Goal: Transaction & Acquisition: Purchase product/service

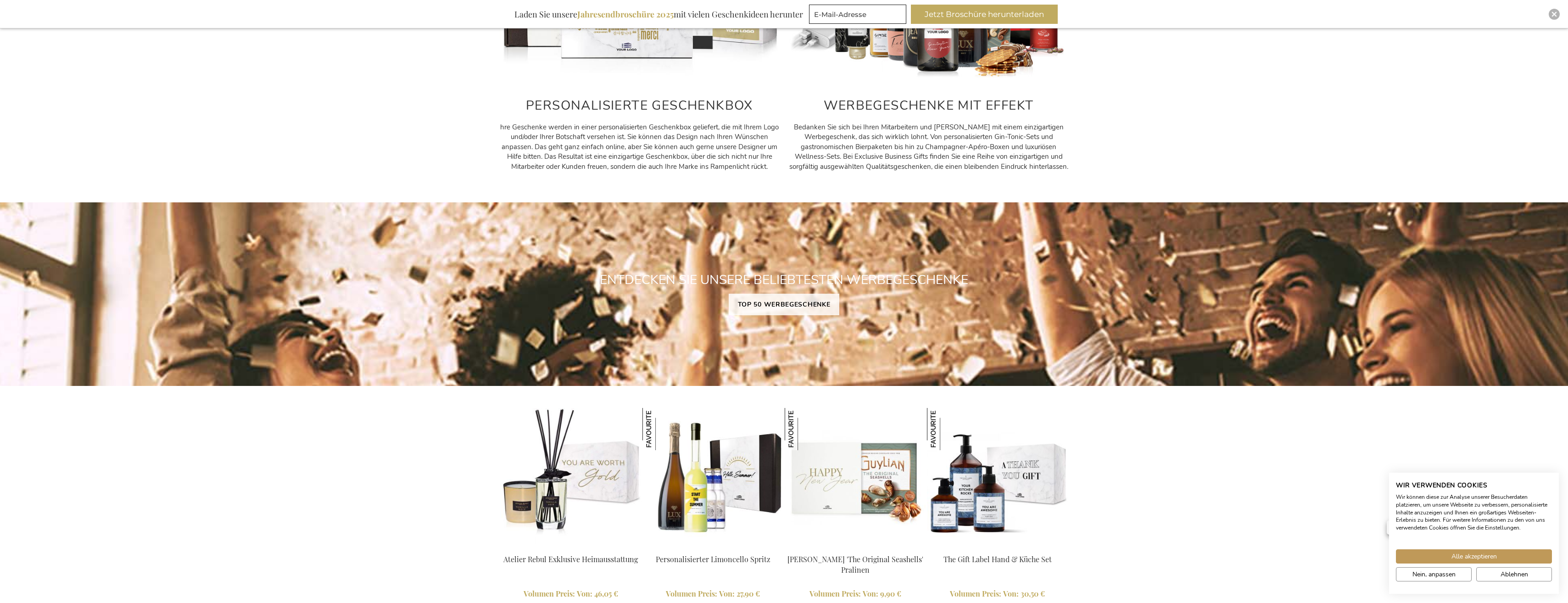
scroll to position [442, 0]
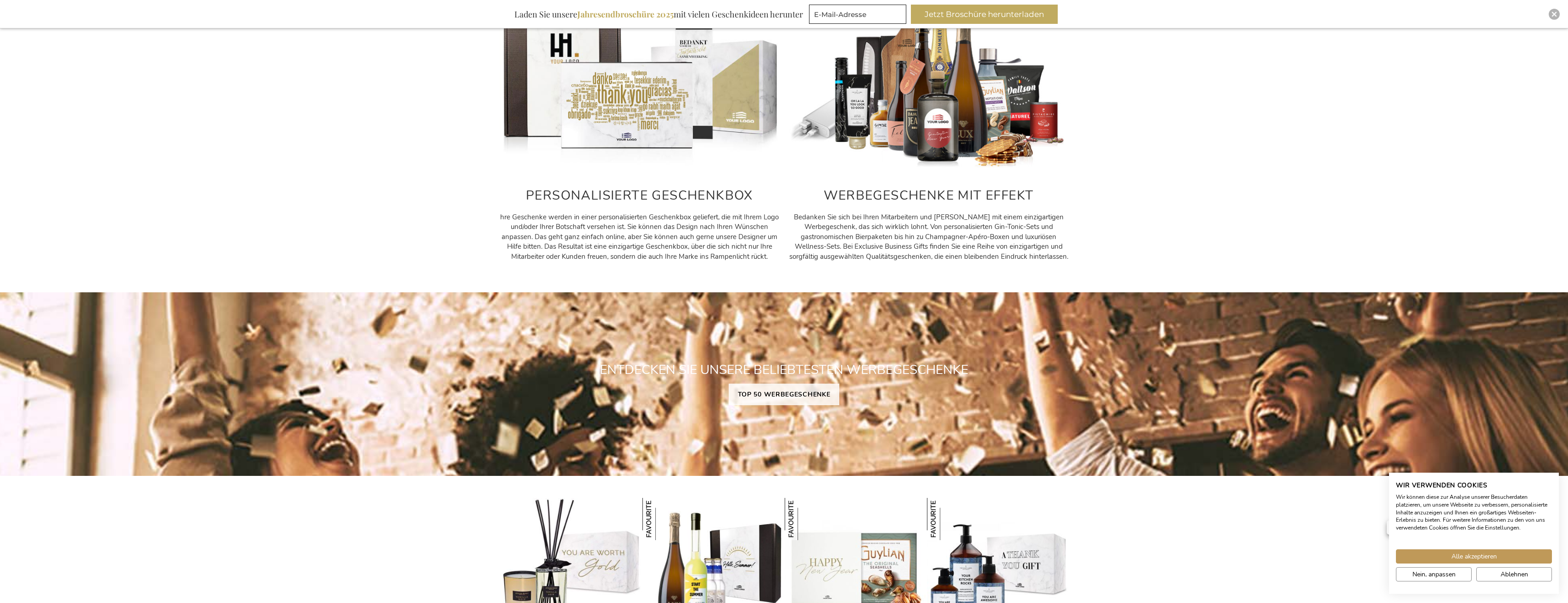
click at [625, 115] on img at bounding box center [639, 82] width 280 height 175
drag, startPoint x: 625, startPoint y: 197, endPoint x: 655, endPoint y: 183, distance: 33.1
click at [625, 198] on h2 "PERSONALISIERTE GESCHENKBOX" at bounding box center [639, 196] width 280 height 14
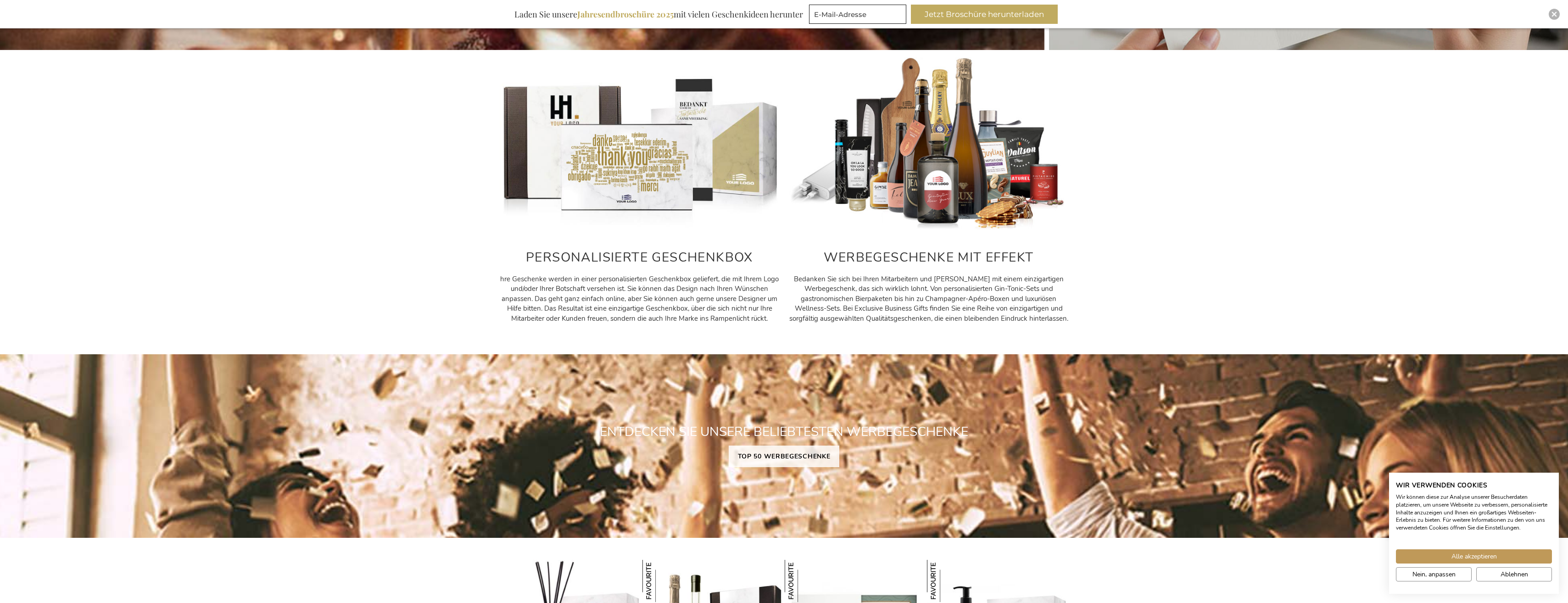
scroll to position [258, 0]
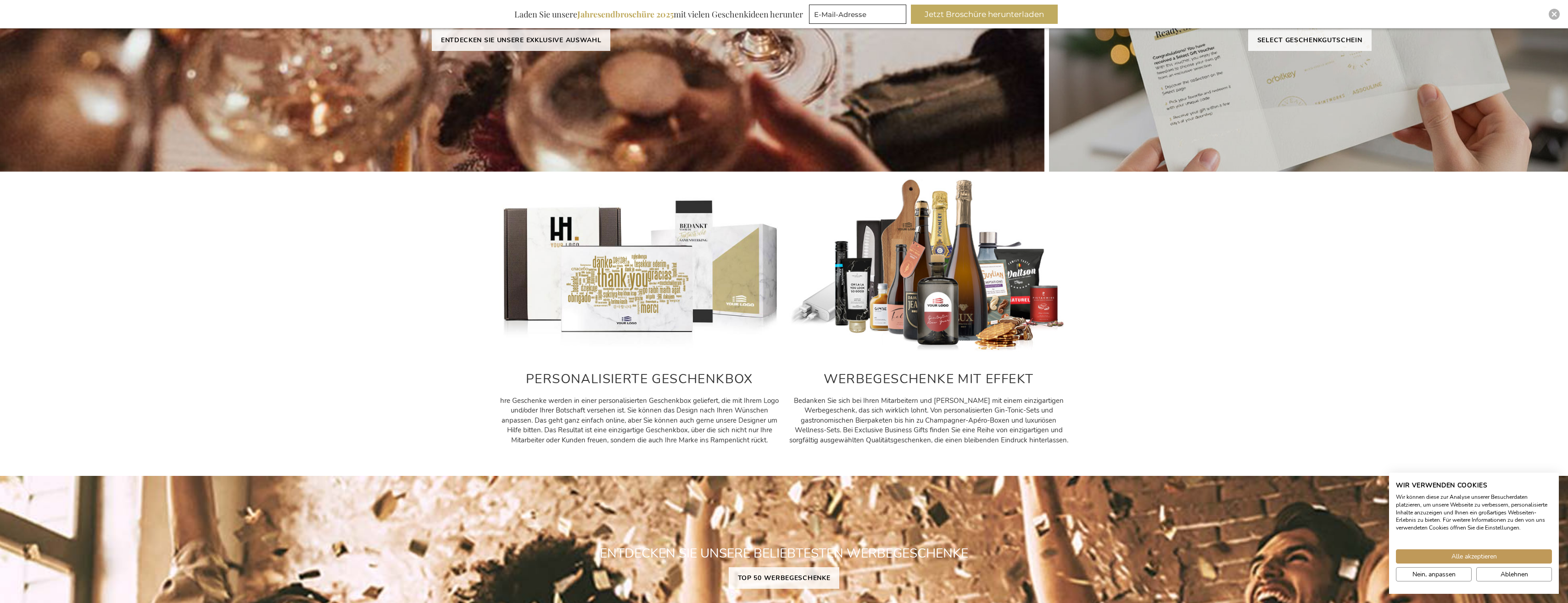
click at [705, 218] on img at bounding box center [639, 266] width 280 height 175
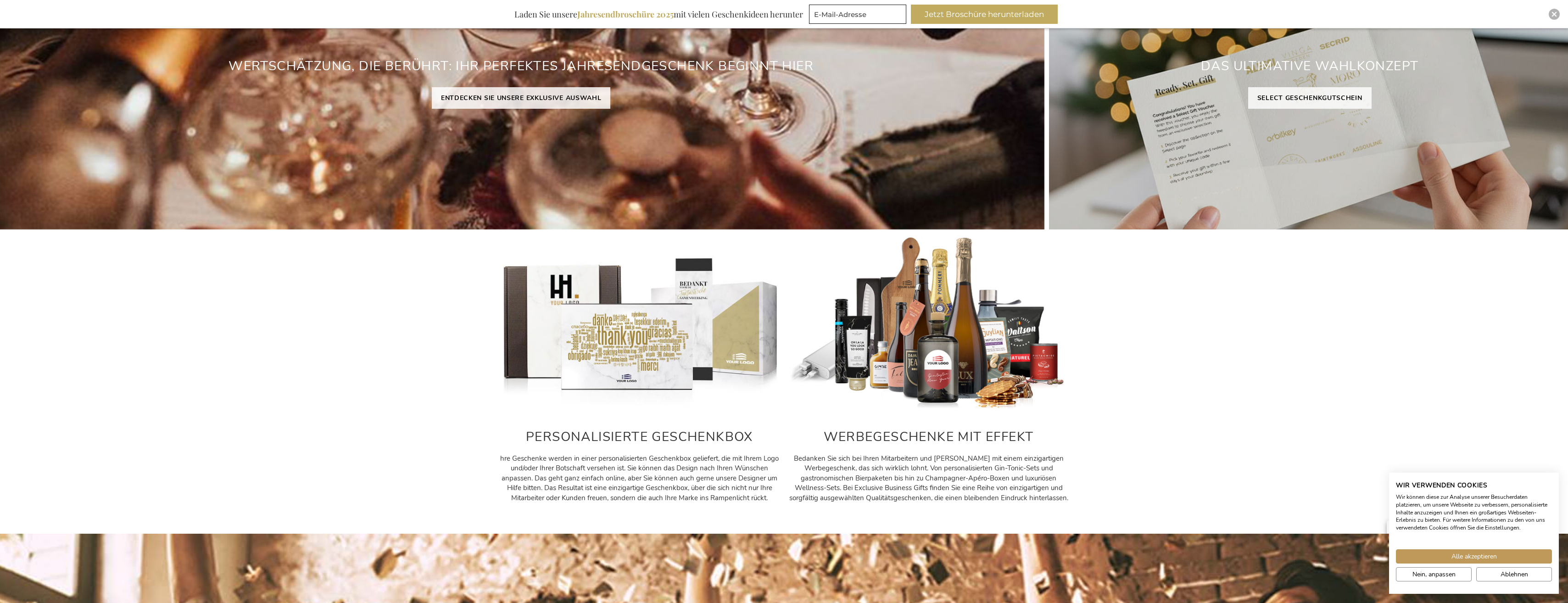
scroll to position [0, 0]
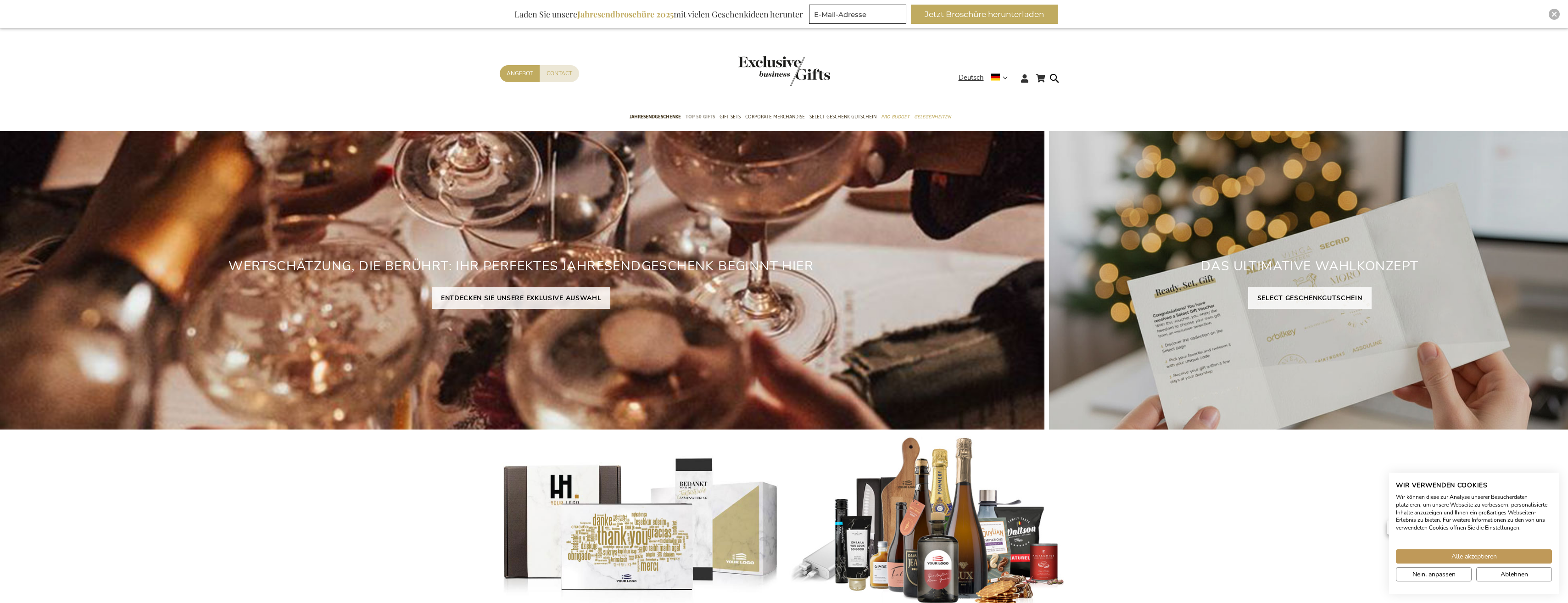
click at [705, 113] on span "TOP 50 Gifts" at bounding box center [700, 116] width 29 height 9
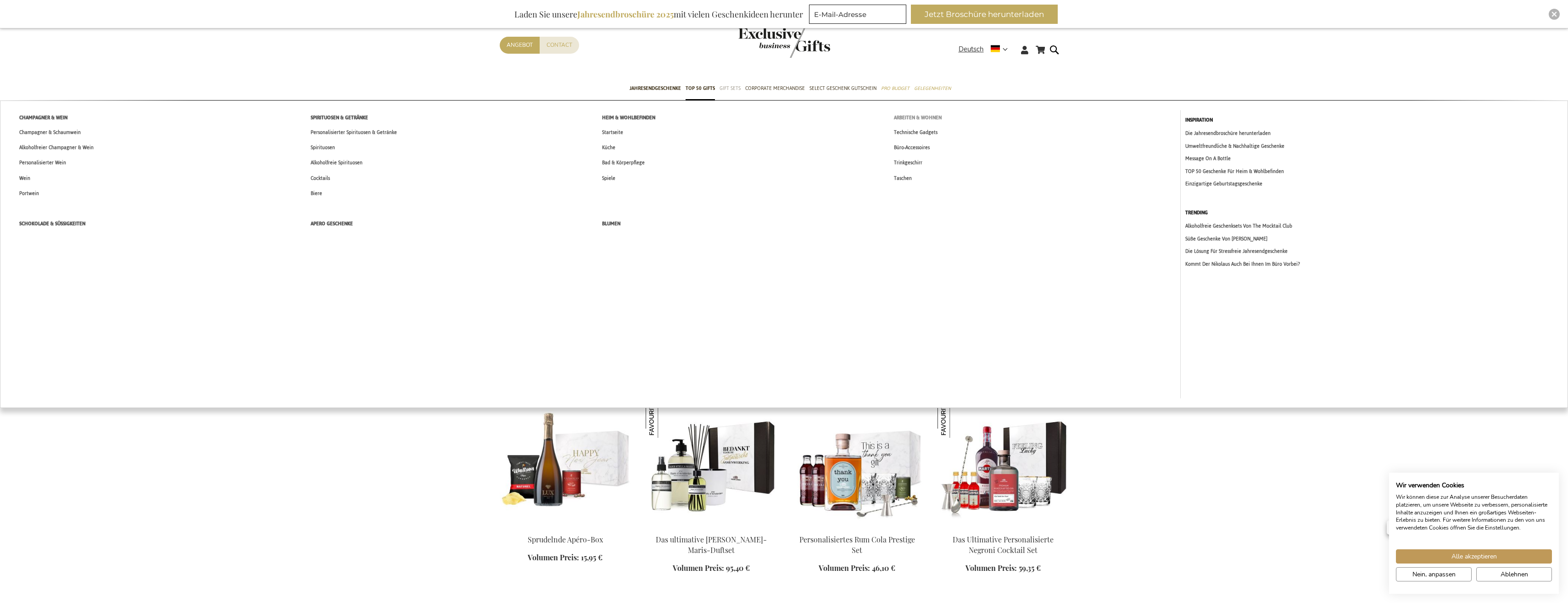
click at [921, 116] on span "Arbeiten & Wohnen" at bounding box center [918, 118] width 47 height 9
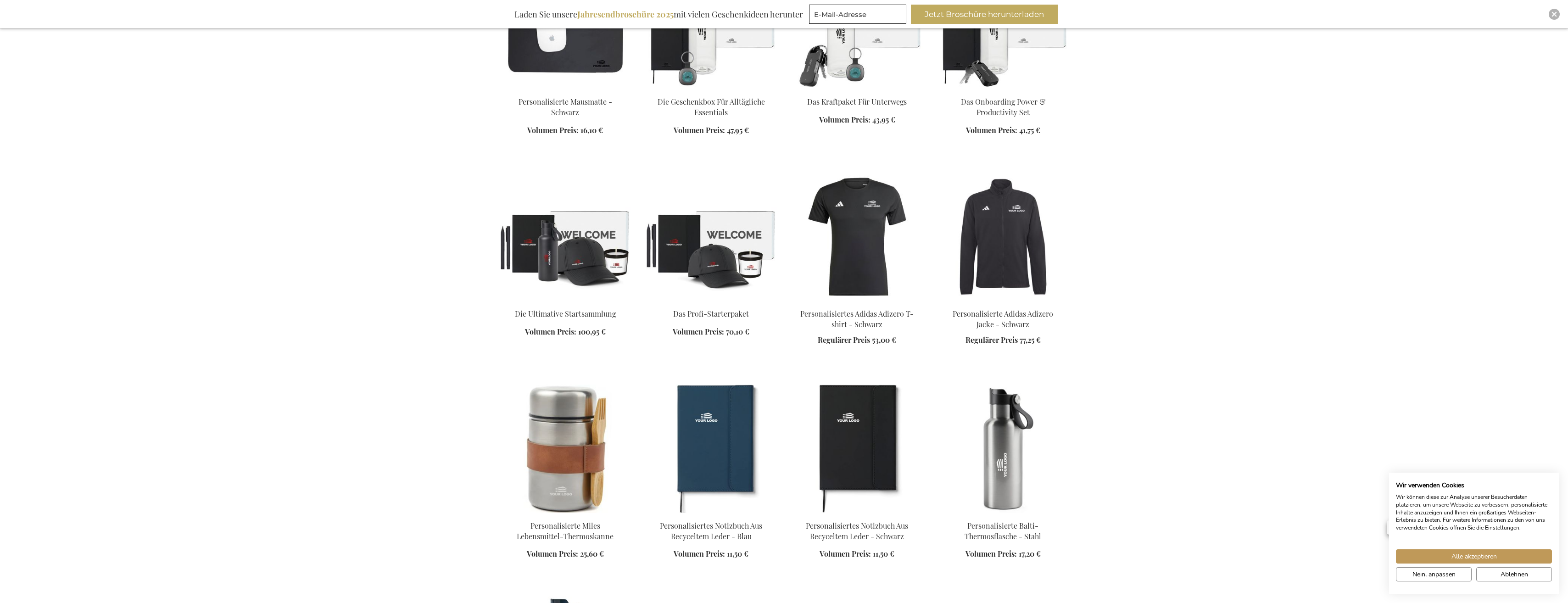
scroll to position [781, 0]
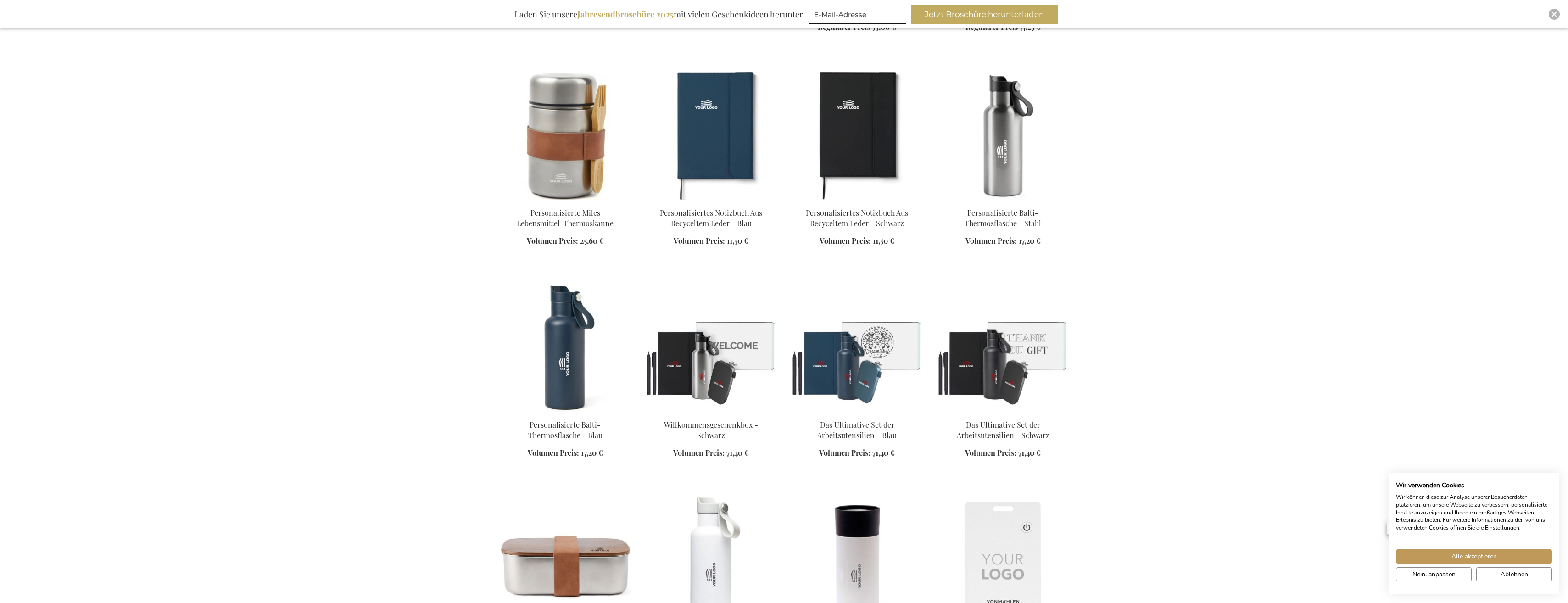
scroll to position [964, 0]
